Goal: Information Seeking & Learning: Learn about a topic

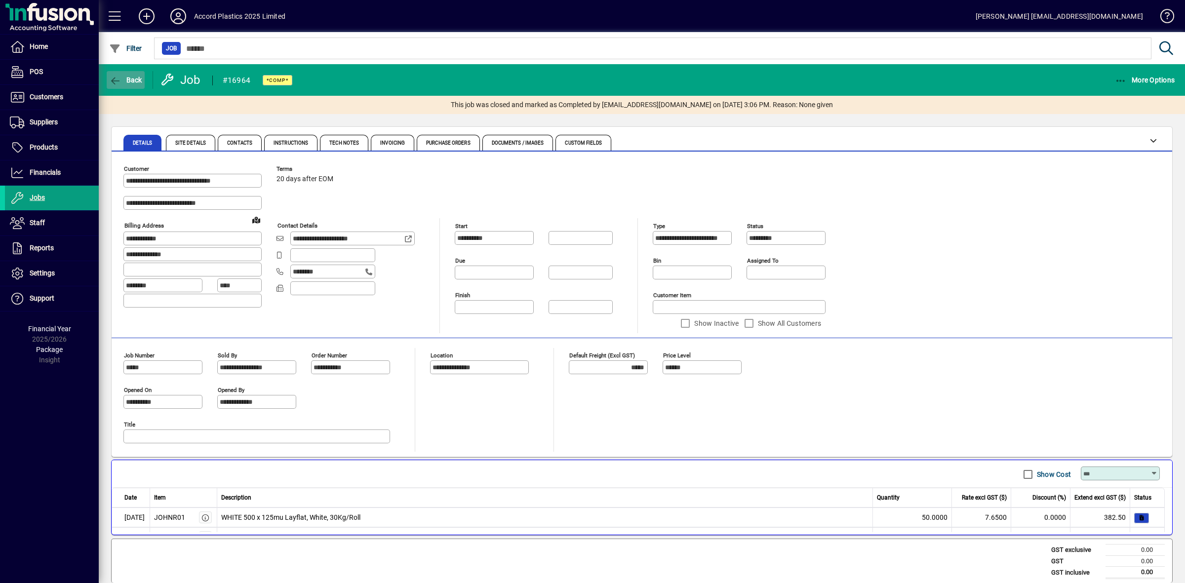
click at [136, 78] on span "Back" at bounding box center [125, 80] width 33 height 8
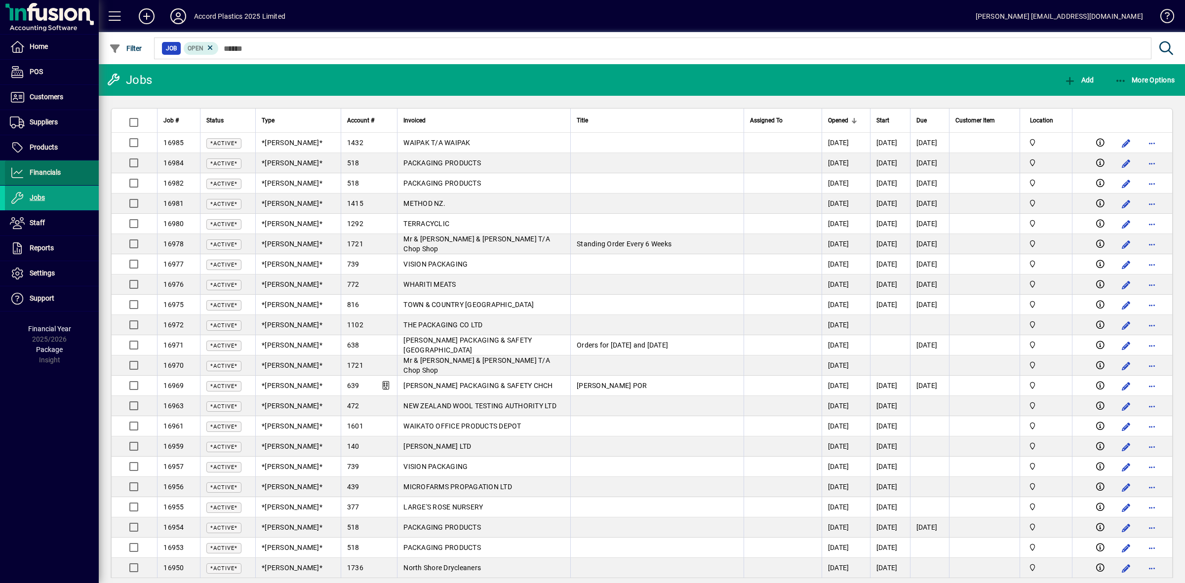
click at [49, 169] on span "Financials" at bounding box center [45, 172] width 31 height 8
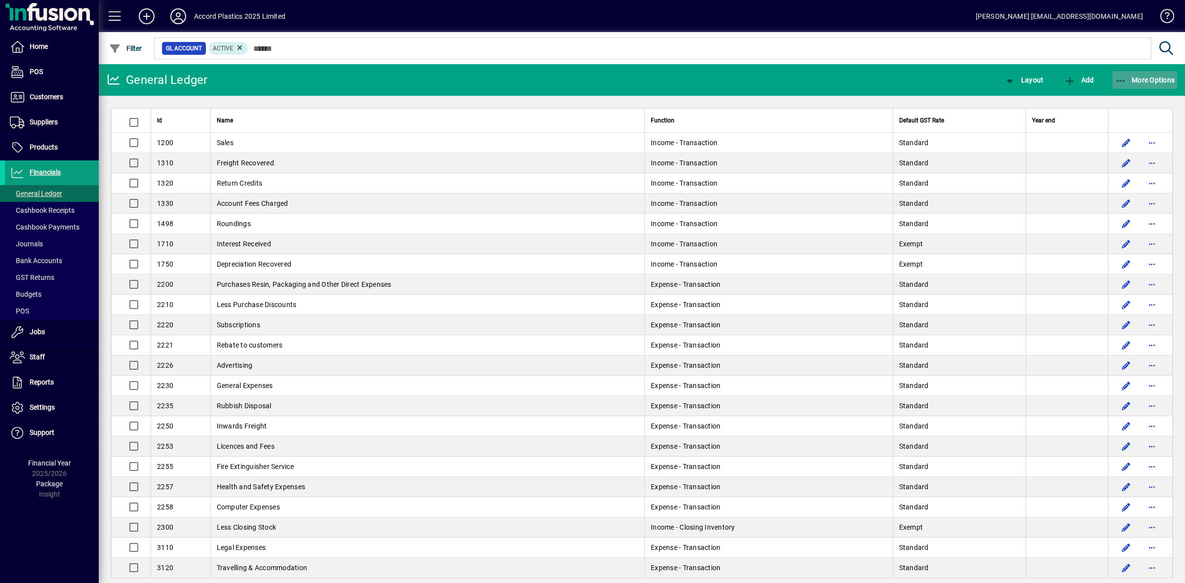
click at [1117, 77] on icon "button" at bounding box center [1121, 81] width 12 height 10
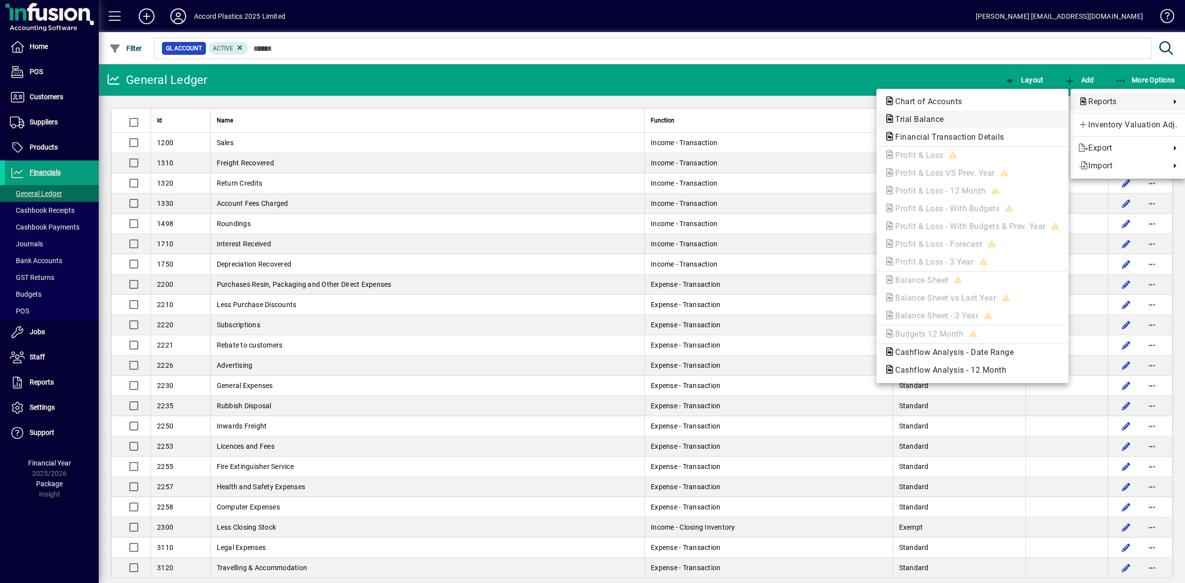
click at [931, 119] on span "Trial Balance" at bounding box center [916, 119] width 65 height 9
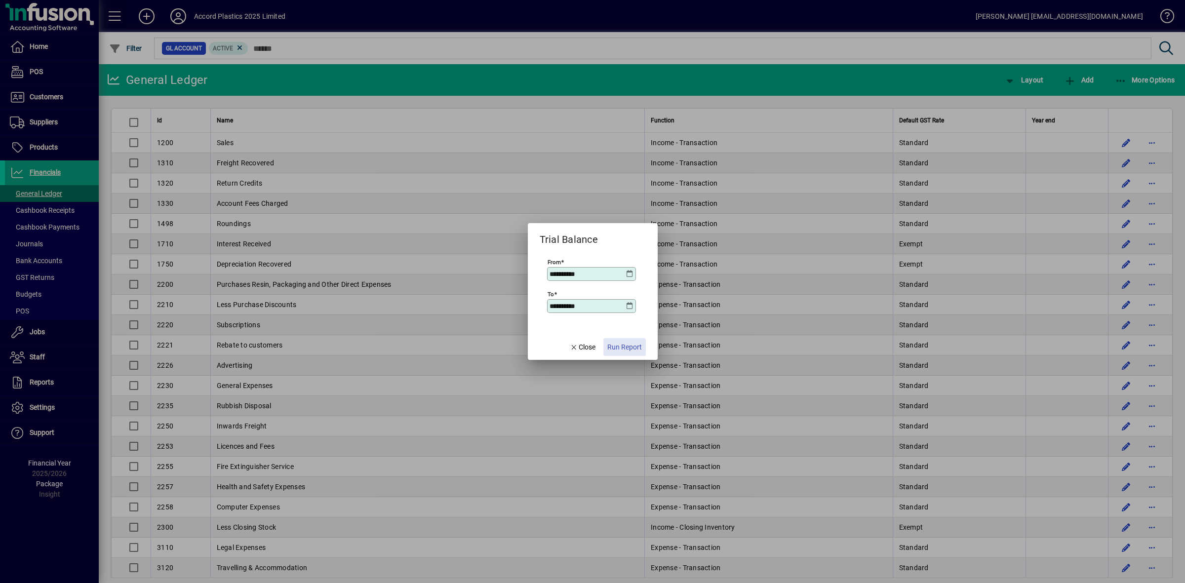
click at [624, 346] on span "Run Report" at bounding box center [624, 347] width 35 height 10
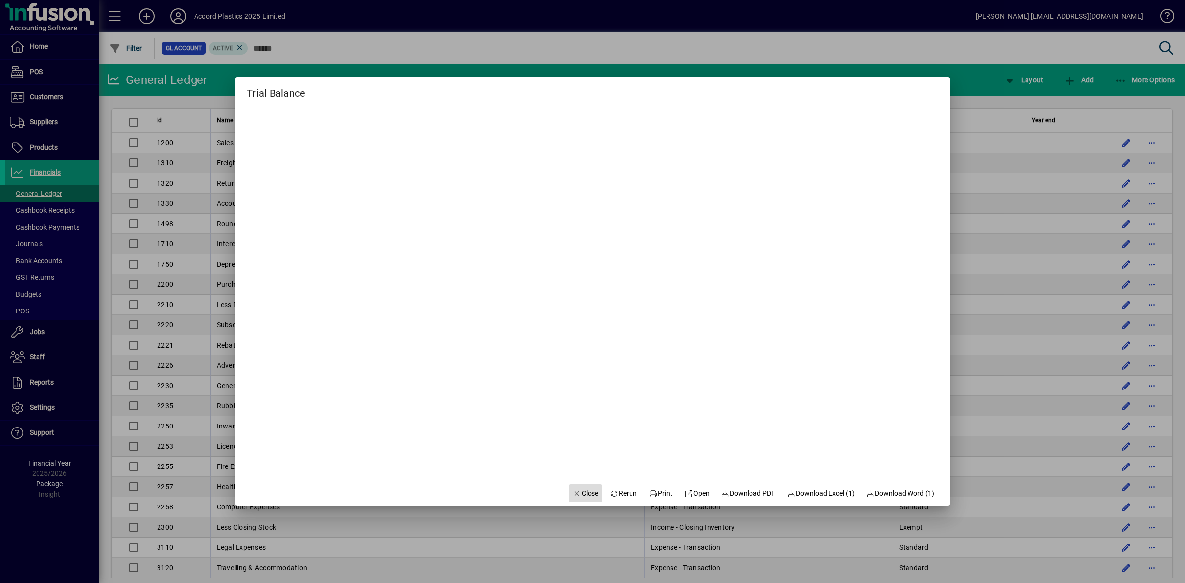
click at [586, 491] on span "Close" at bounding box center [586, 493] width 26 height 10
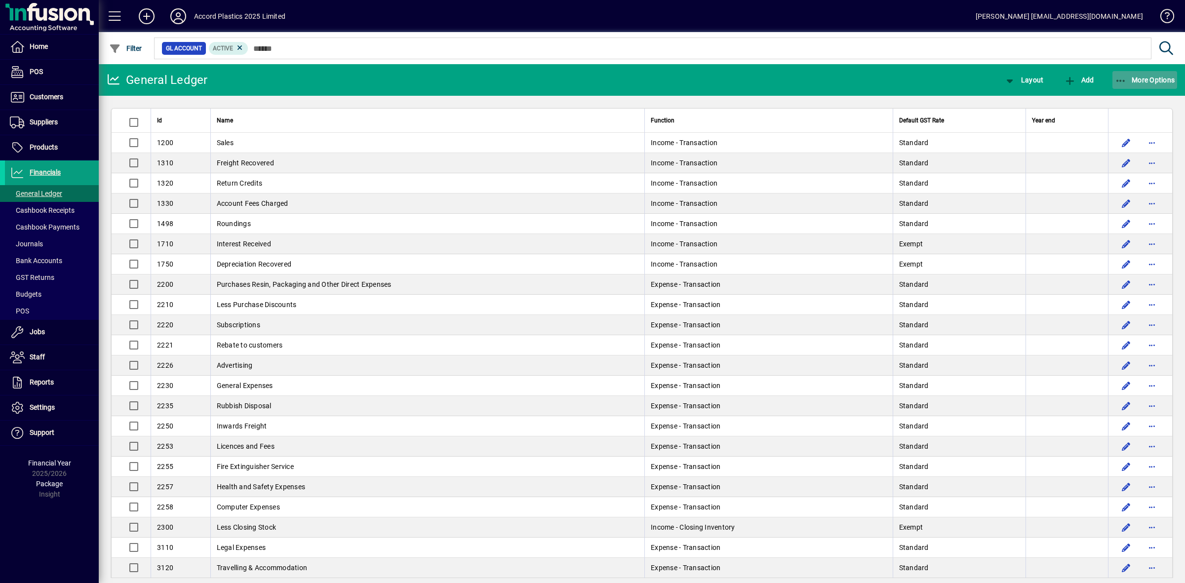
click at [1129, 83] on span "More Options" at bounding box center [1145, 80] width 60 height 8
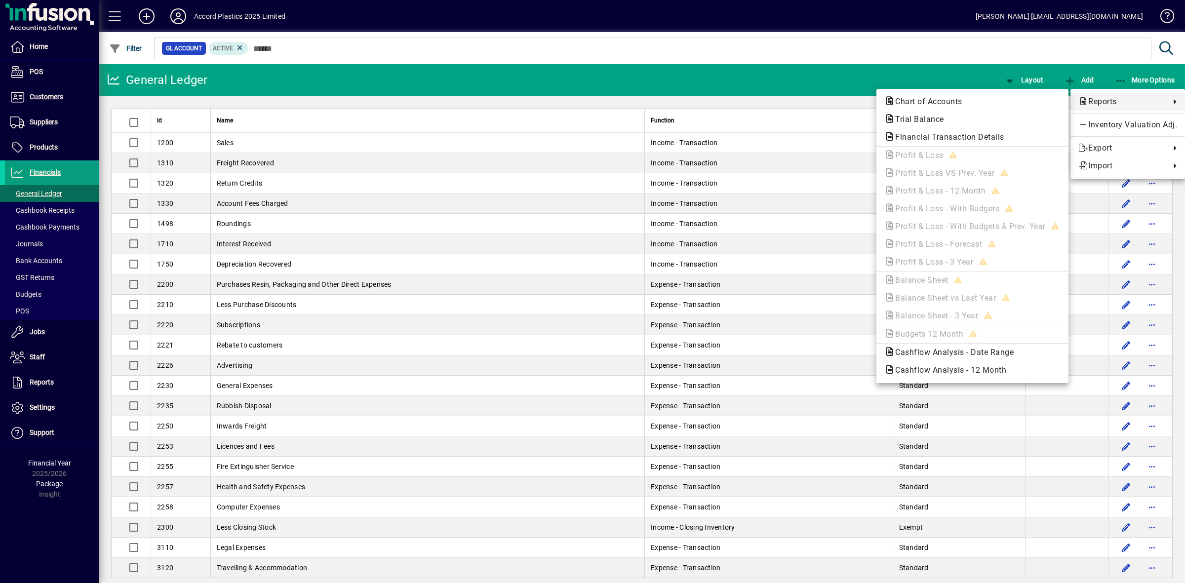
click at [38, 170] on div at bounding box center [592, 291] width 1185 height 583
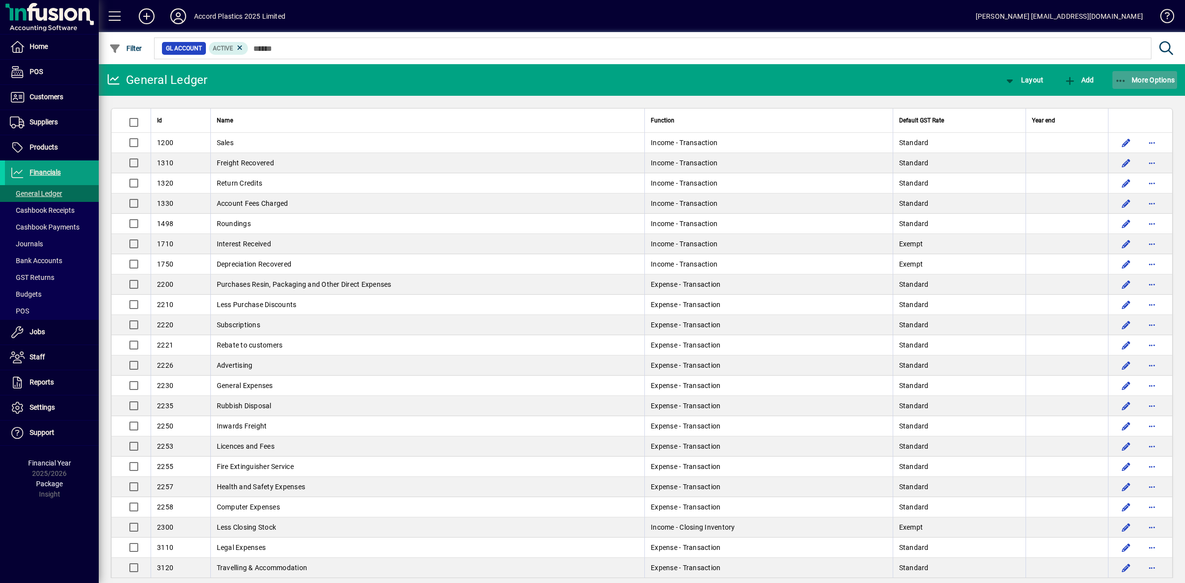
click at [1147, 80] on span "More Options" at bounding box center [1145, 80] width 60 height 8
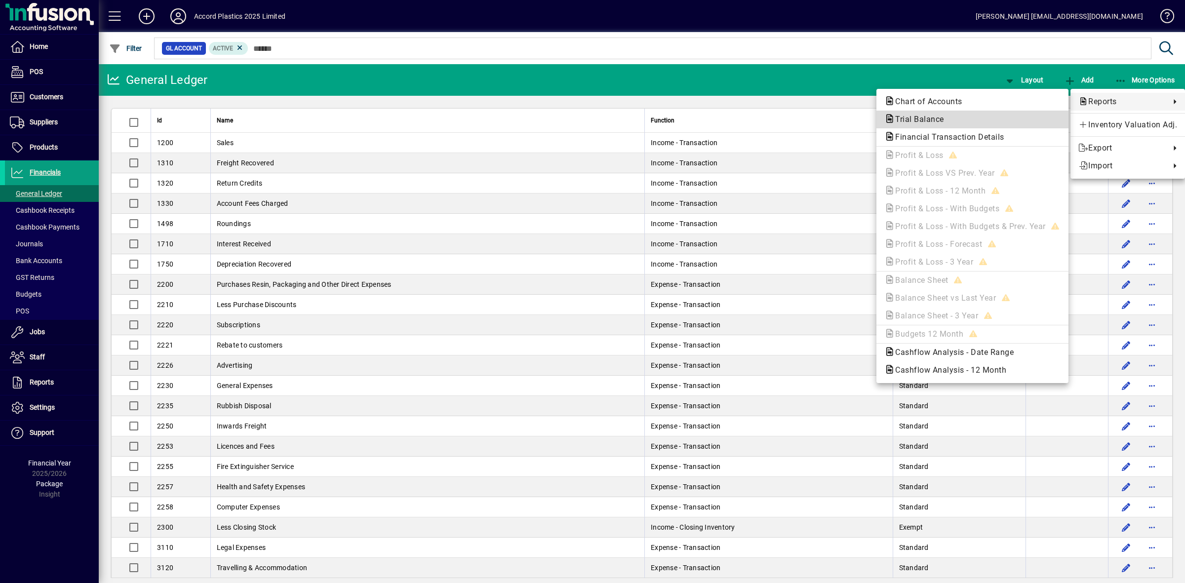
click at [927, 117] on span "Trial Balance" at bounding box center [916, 119] width 65 height 9
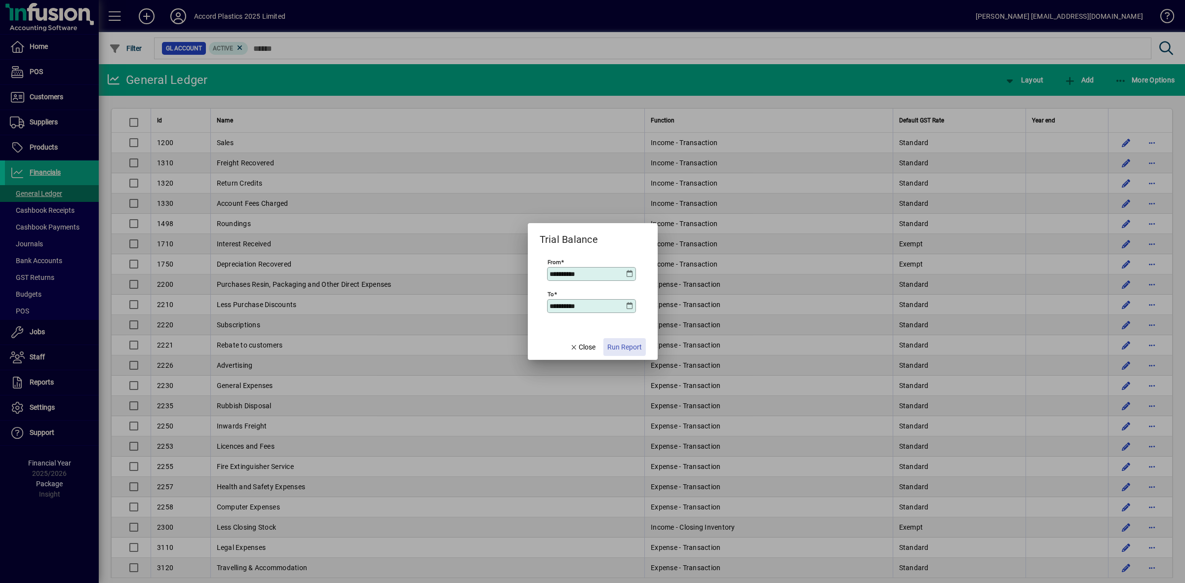
click at [621, 343] on span "Run Report" at bounding box center [624, 347] width 35 height 10
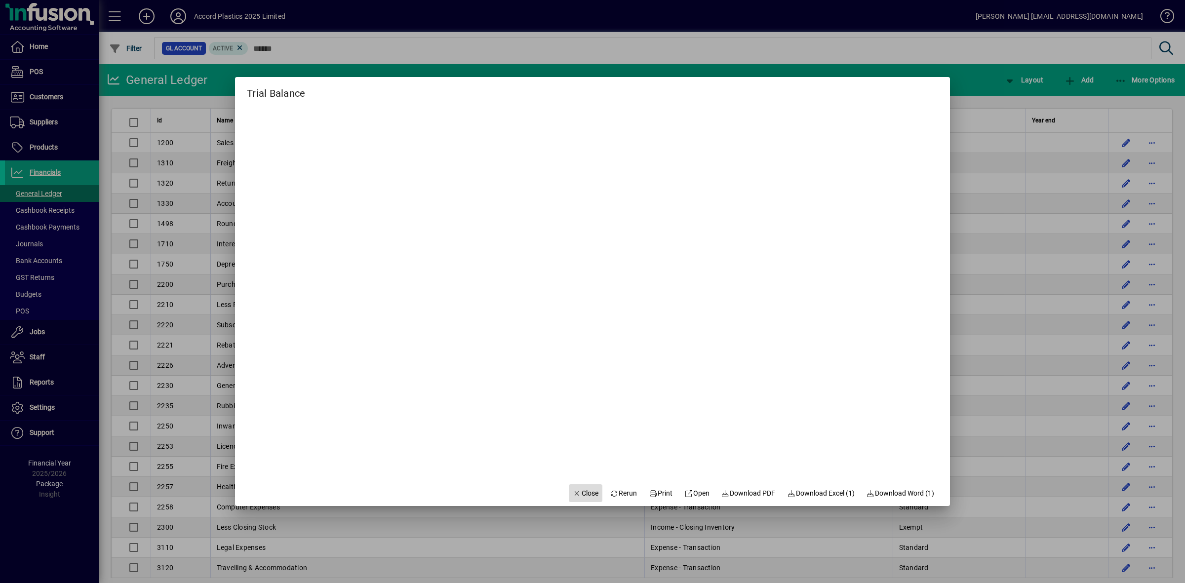
click at [588, 492] on span "Close" at bounding box center [586, 493] width 26 height 10
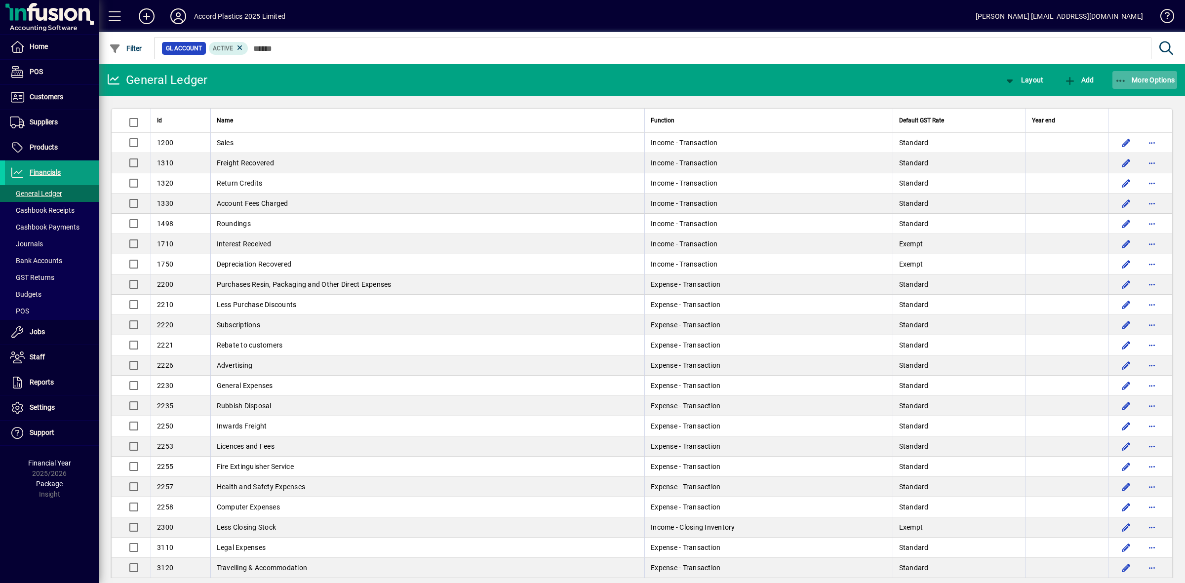
click at [1134, 79] on span "More Options" at bounding box center [1145, 80] width 60 height 8
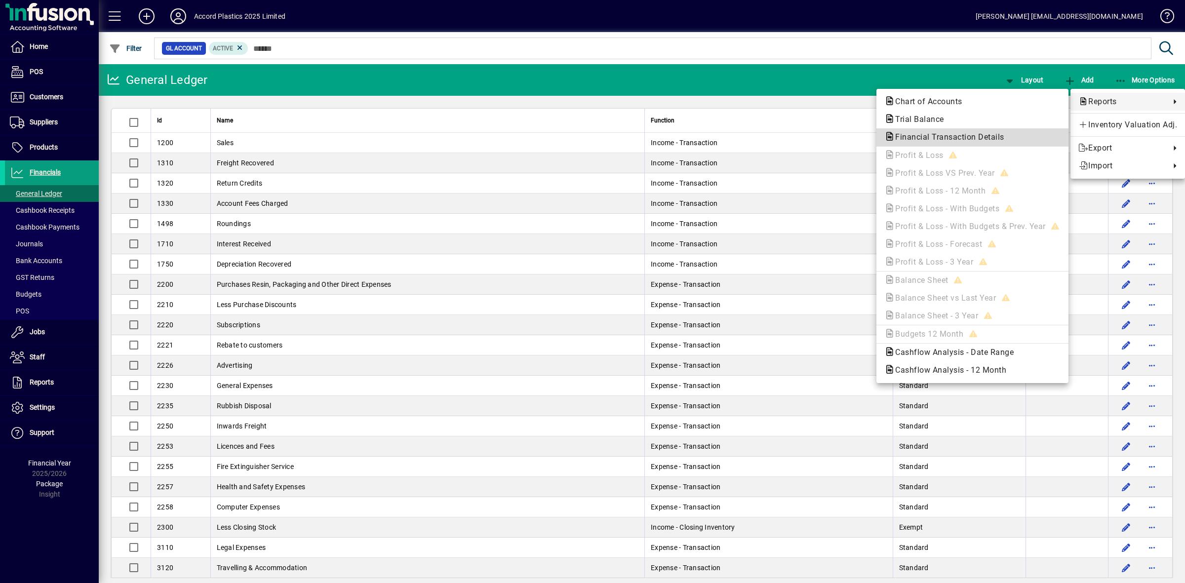
click at [958, 137] on span "Financial Transaction Details" at bounding box center [946, 136] width 125 height 9
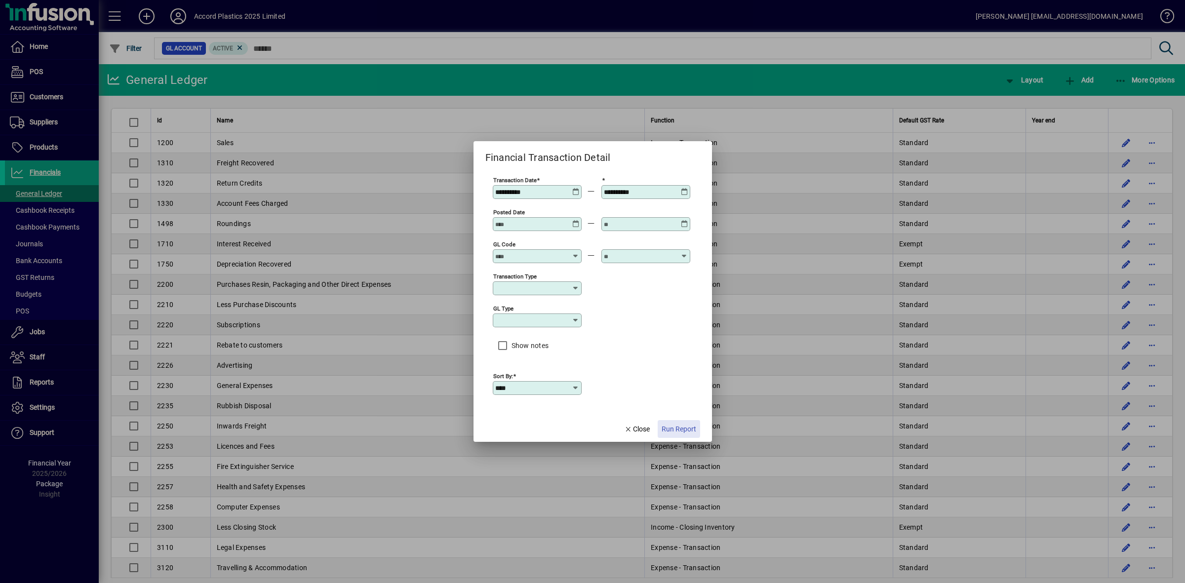
click at [677, 426] on span "Run Report" at bounding box center [679, 429] width 35 height 10
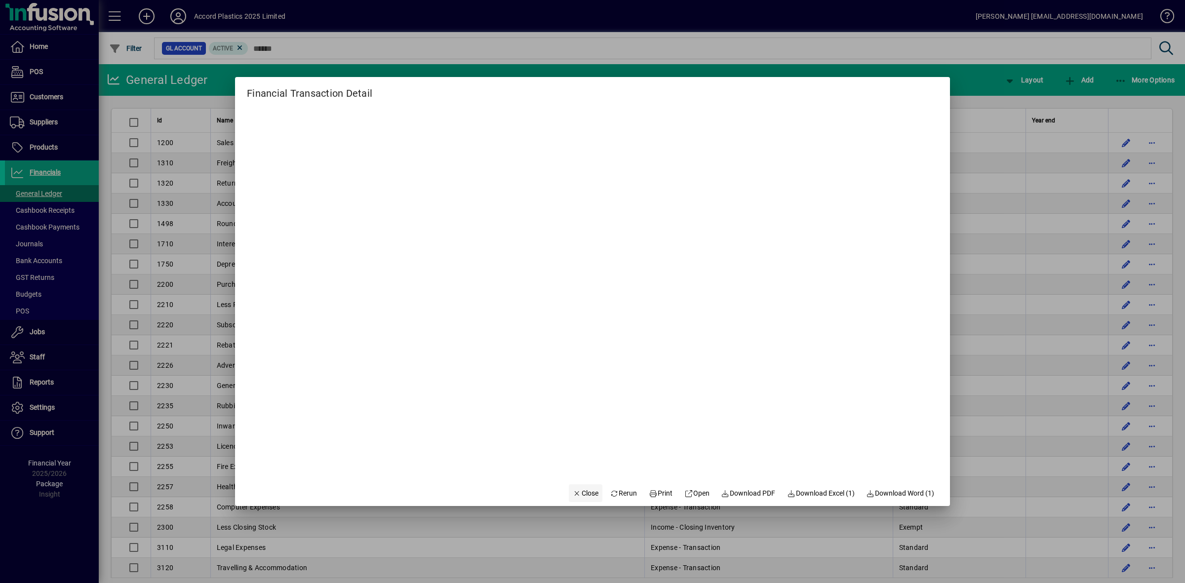
click at [579, 494] on span "Close" at bounding box center [586, 493] width 26 height 10
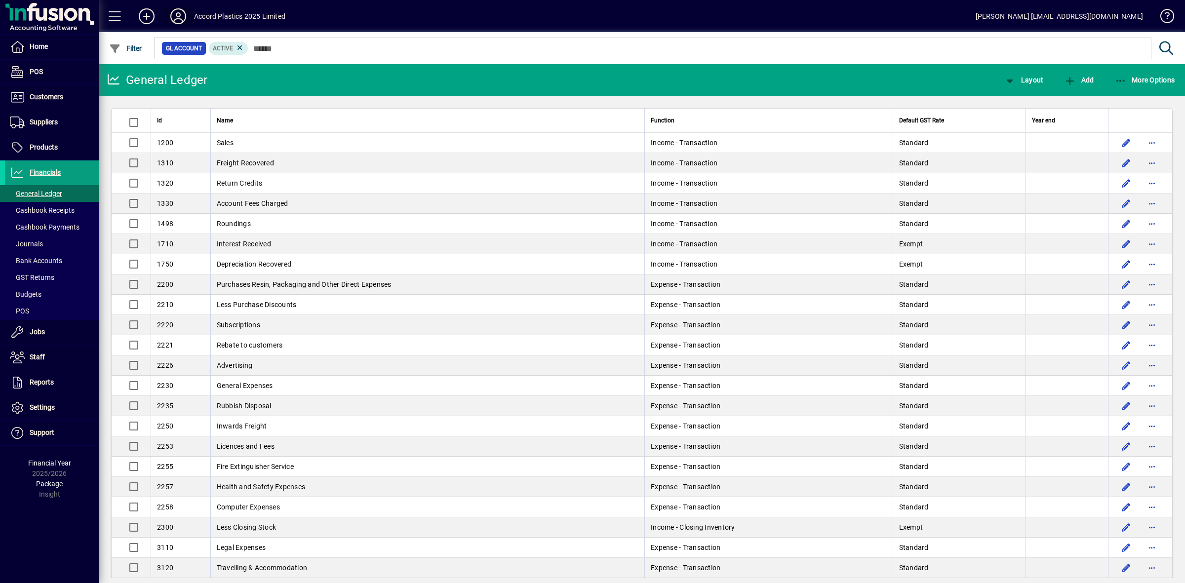
click at [180, 18] on icon at bounding box center [178, 16] width 20 height 16
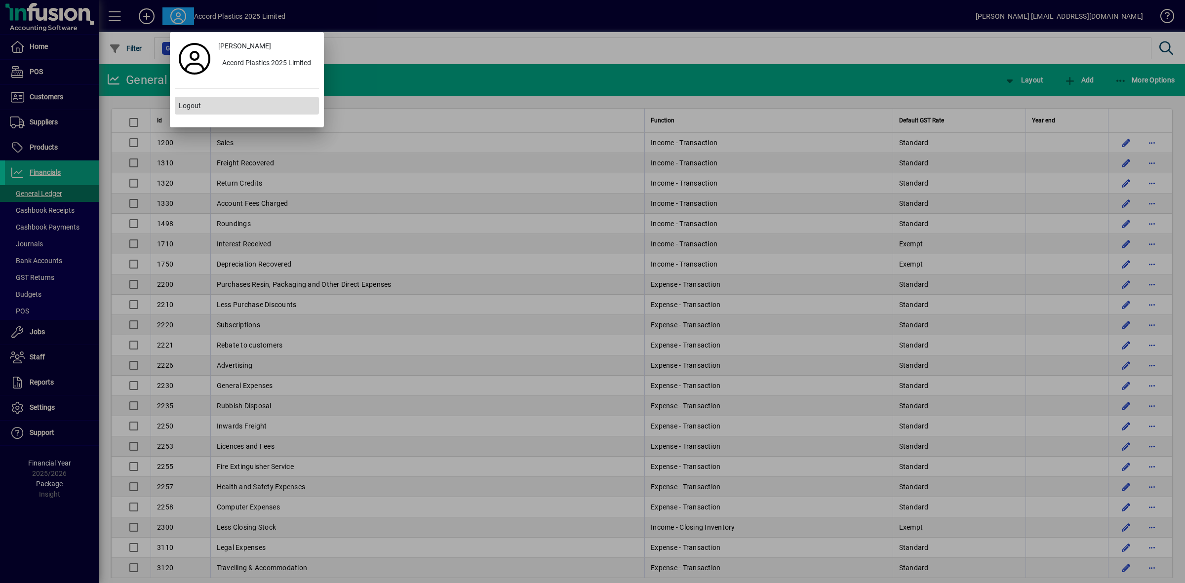
click at [187, 105] on span "Logout" at bounding box center [190, 106] width 22 height 10
